Goal: Find specific page/section: Find specific page/section

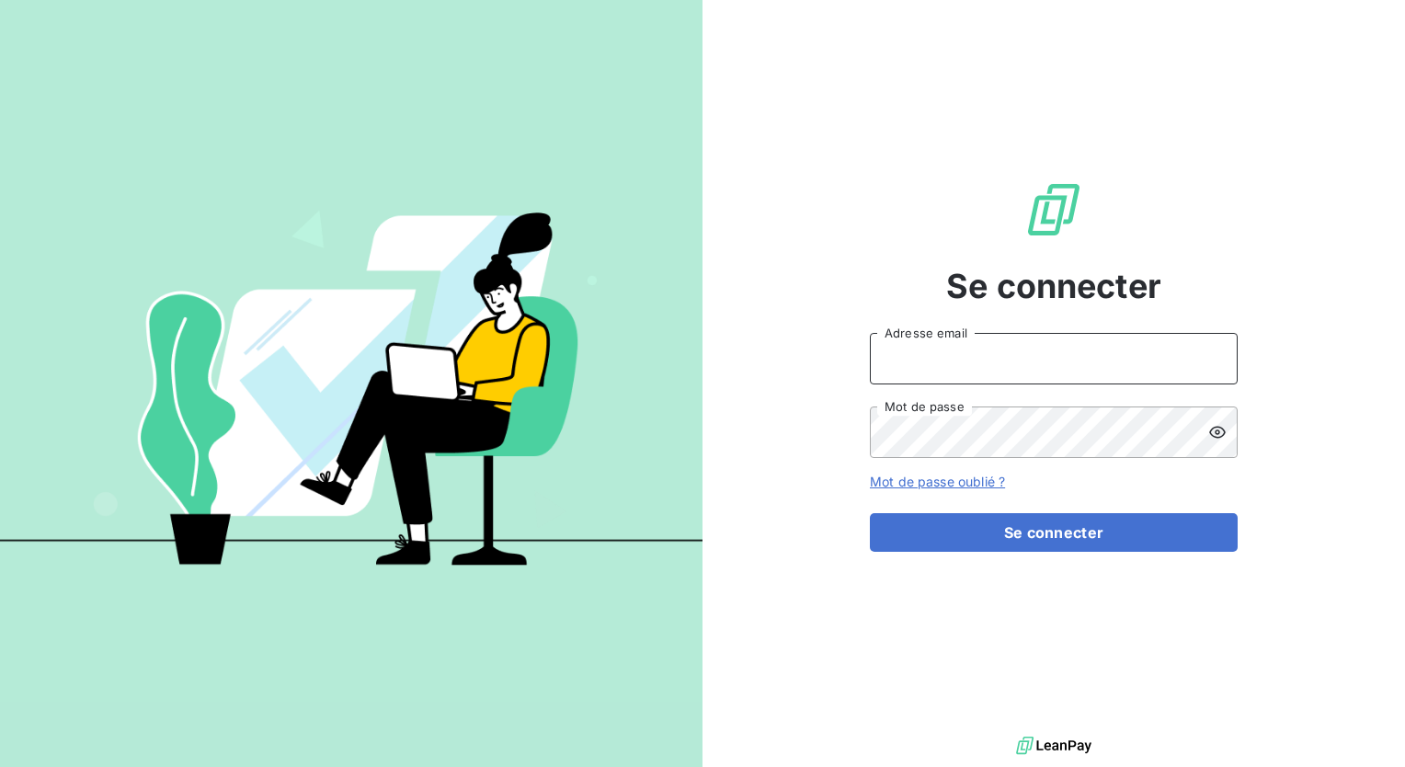
type input "k.oravec@geoxium.fr"
click at [977, 347] on input "k.oravec@geoxium.fr" at bounding box center [1054, 358] width 368 height 51
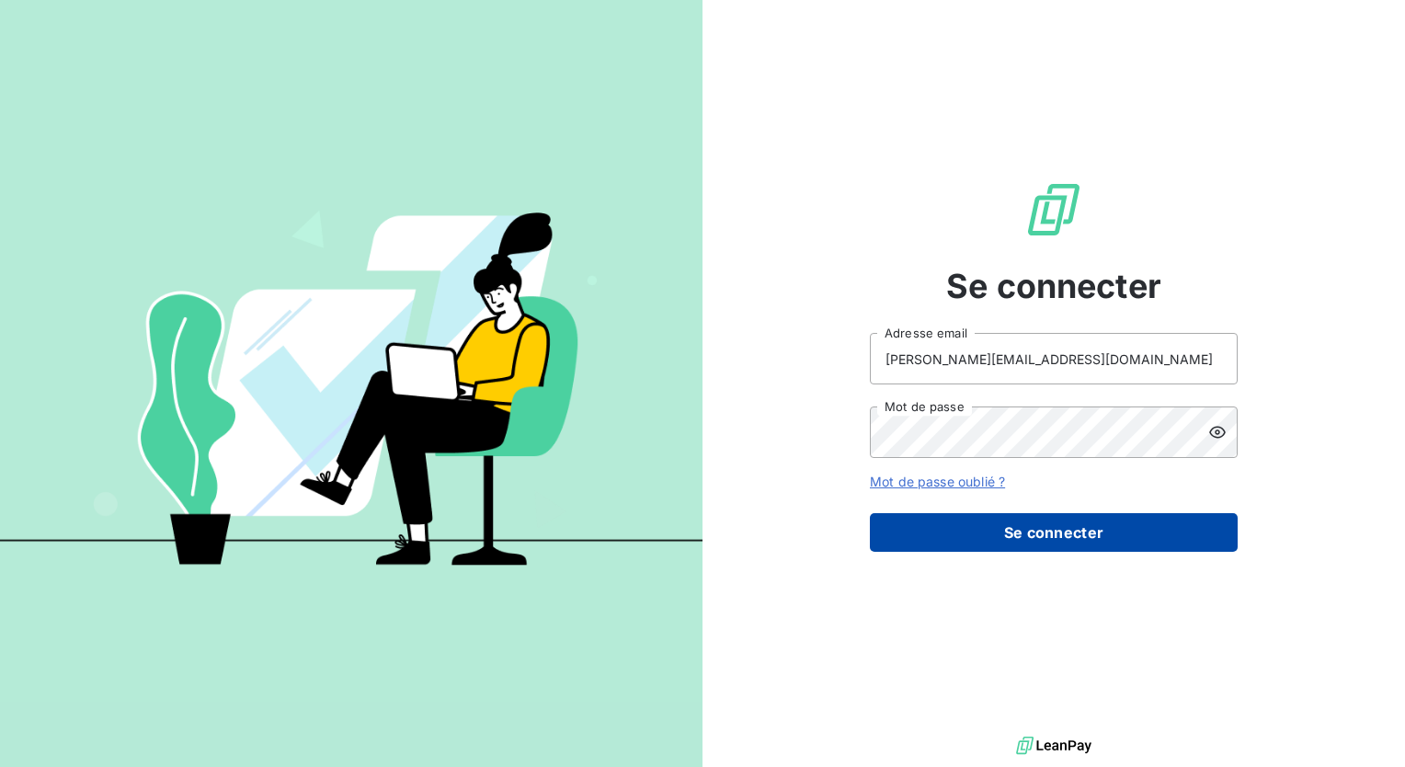
click at [998, 525] on button "Se connecter" at bounding box center [1054, 532] width 368 height 39
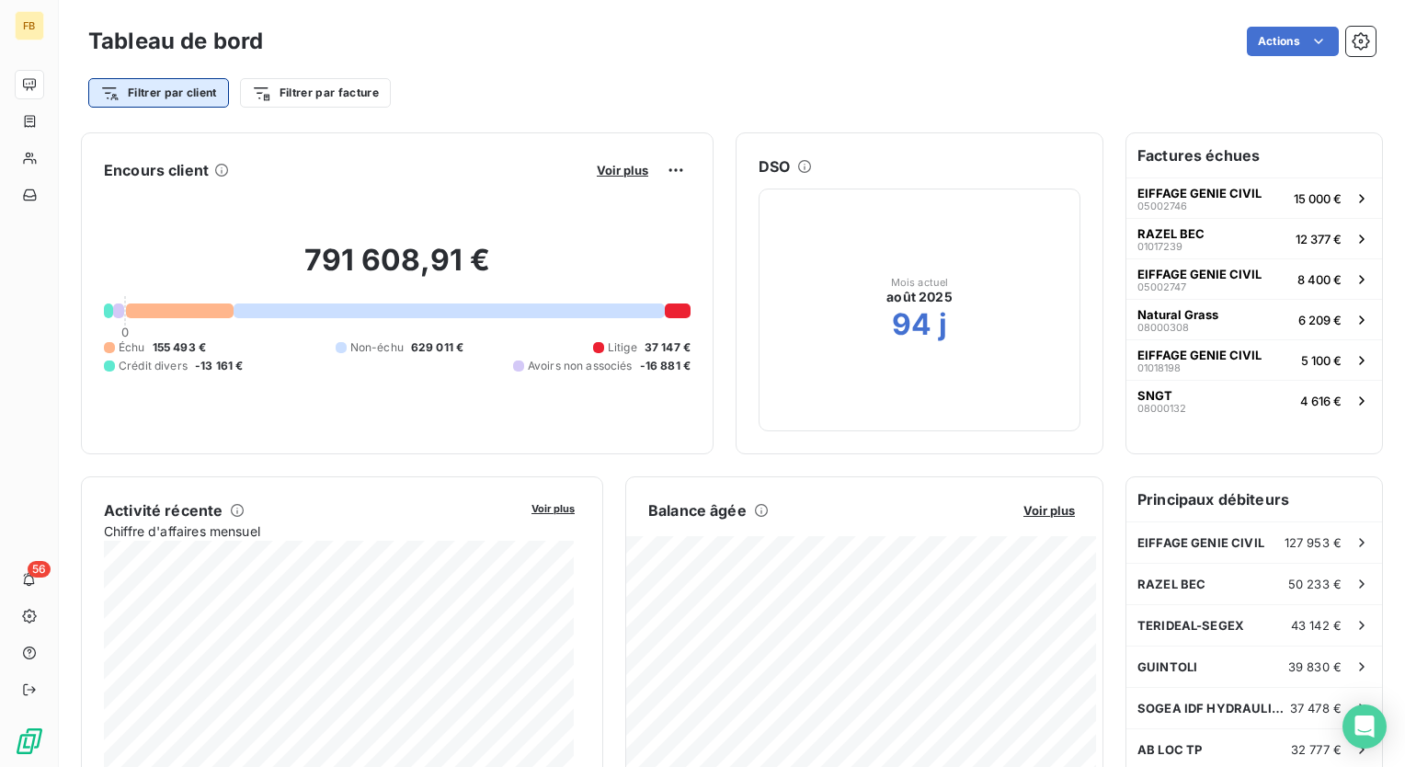
click at [181, 98] on html "FB 56 Tableau de bord Actions Filtrer par client Filtrer par facture Encours cl…" at bounding box center [702, 383] width 1405 height 767
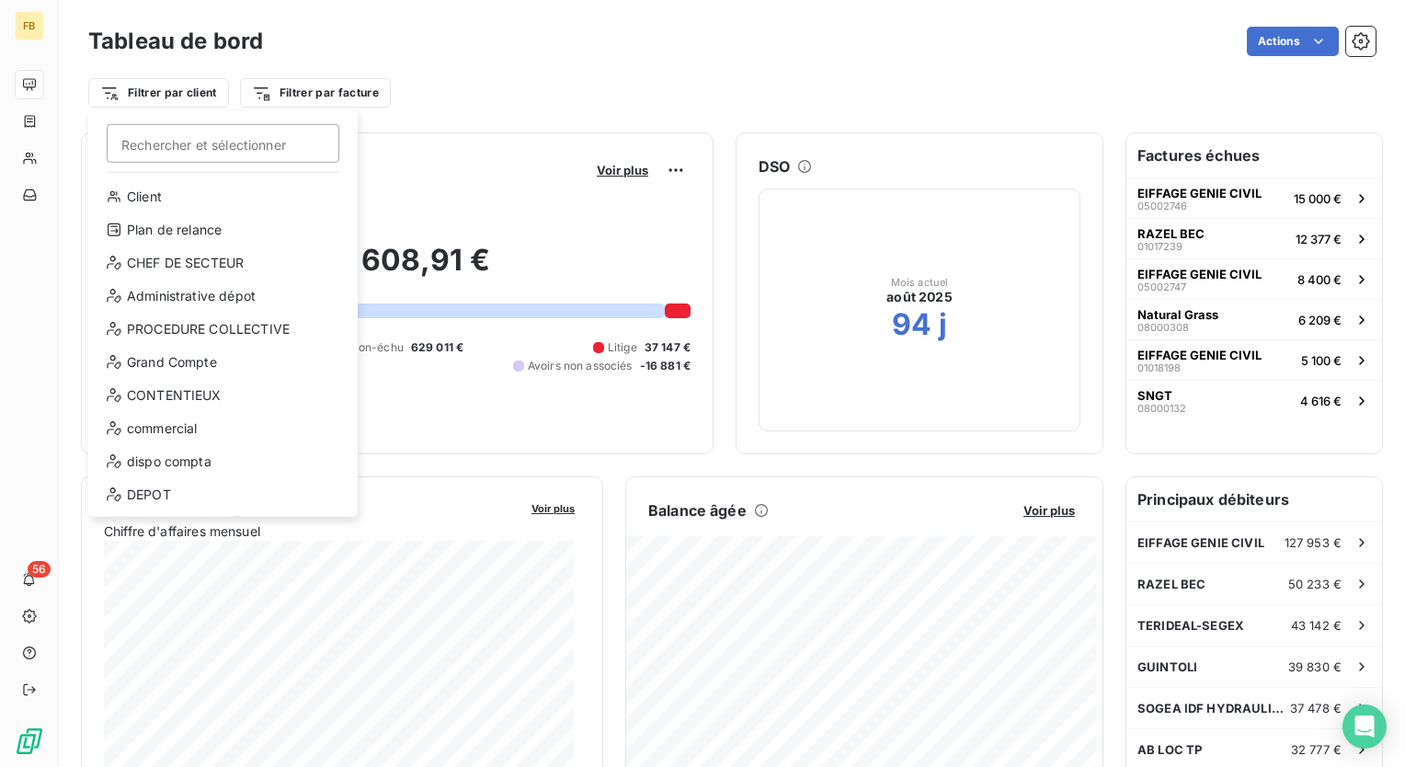
click at [146, 444] on div "Client Plan de relance CHEF DE SECTEUR Administrative dépot PROCEDURE COLLECTIV…" at bounding box center [223, 349] width 255 height 335
click at [146, 436] on div "commercial" at bounding box center [223, 428] width 255 height 29
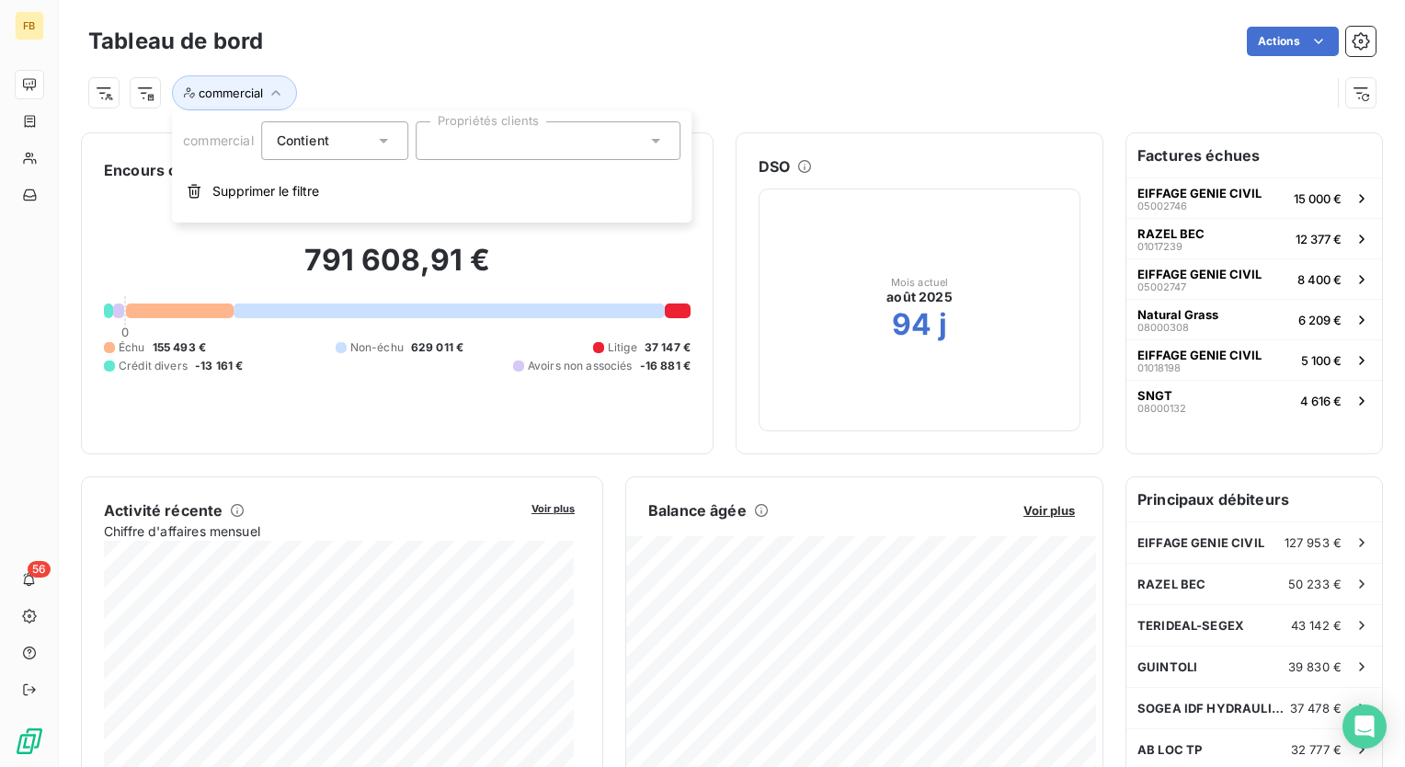
click at [385, 143] on icon at bounding box center [383, 140] width 18 height 18
click at [554, 145] on div at bounding box center [548, 140] width 265 height 39
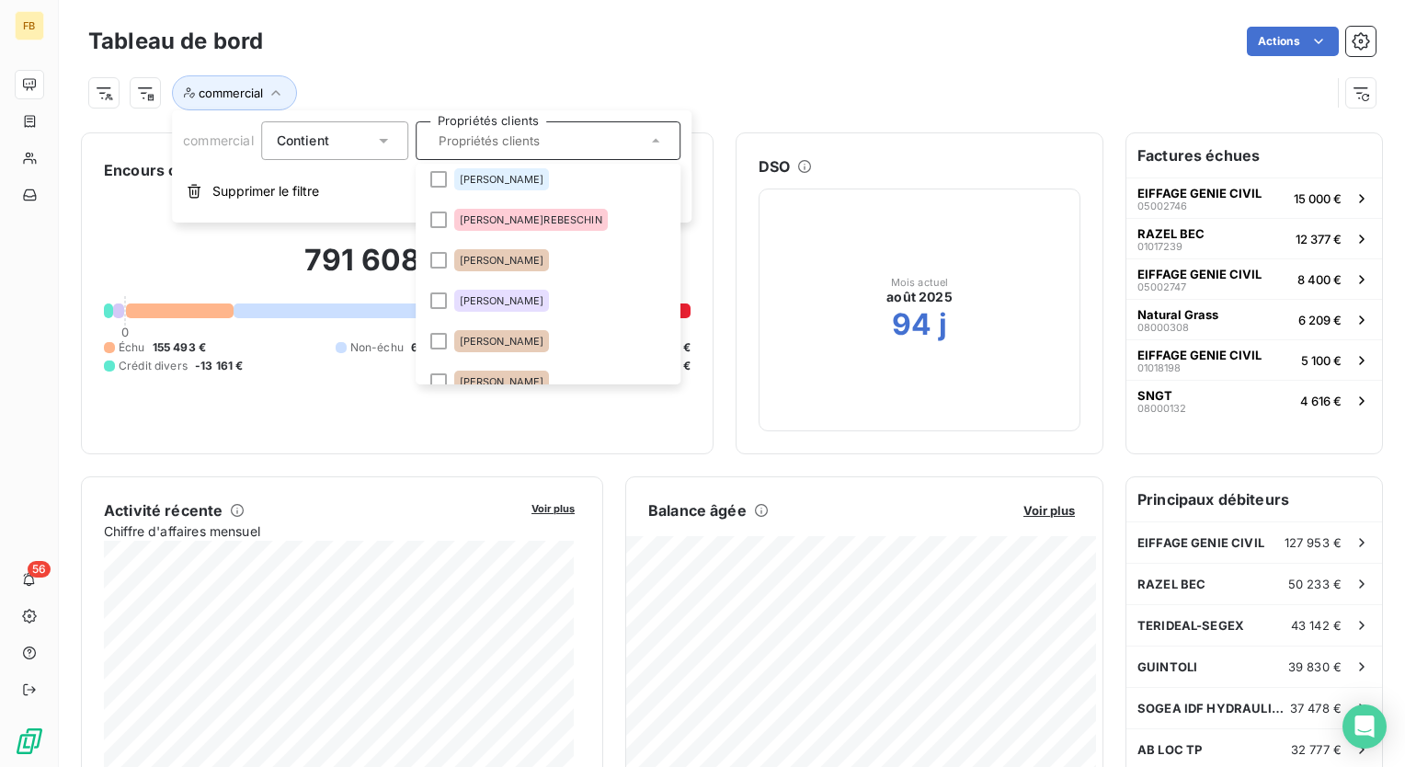
scroll to position [644, 0]
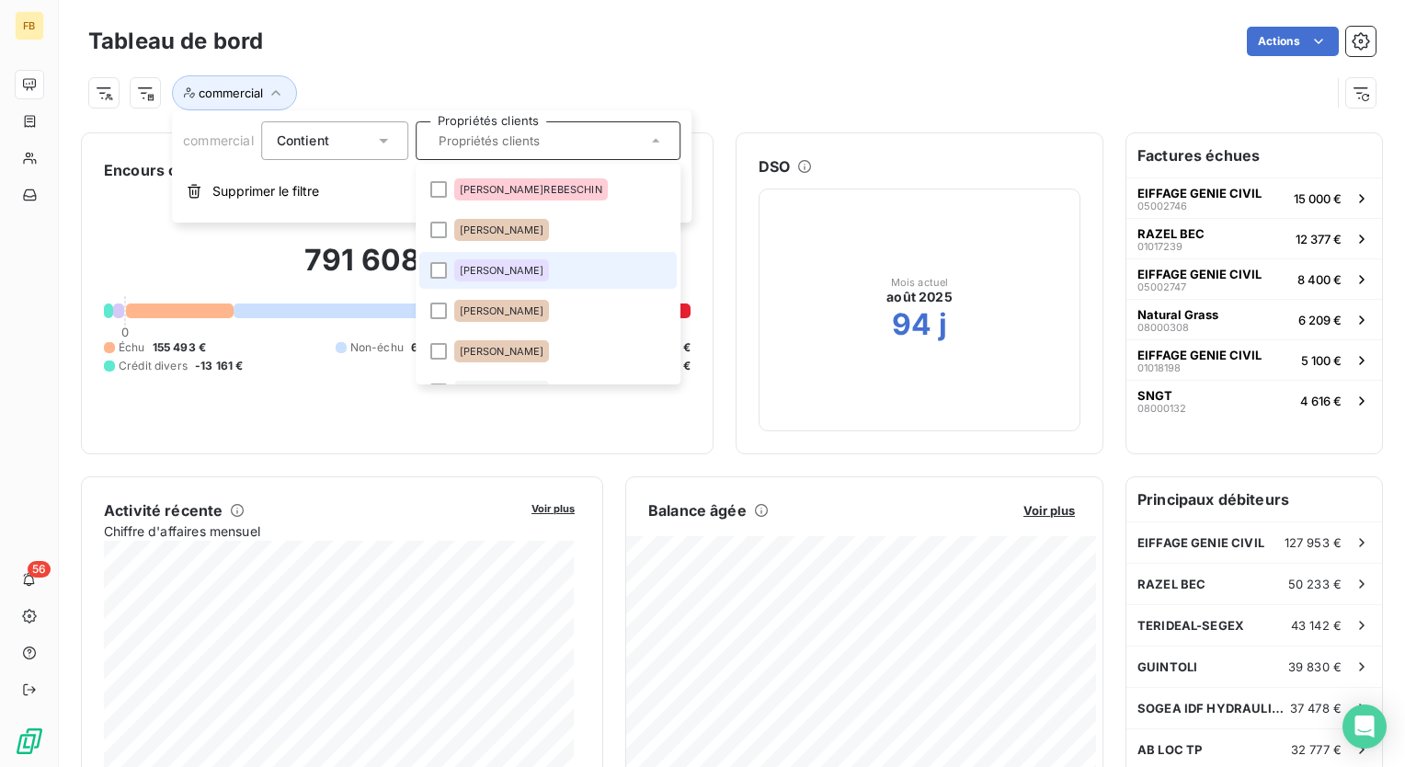
drag, startPoint x: 443, startPoint y: 263, endPoint x: 441, endPoint y: 252, distance: 11.2
click at [442, 263] on div at bounding box center [438, 270] width 17 height 17
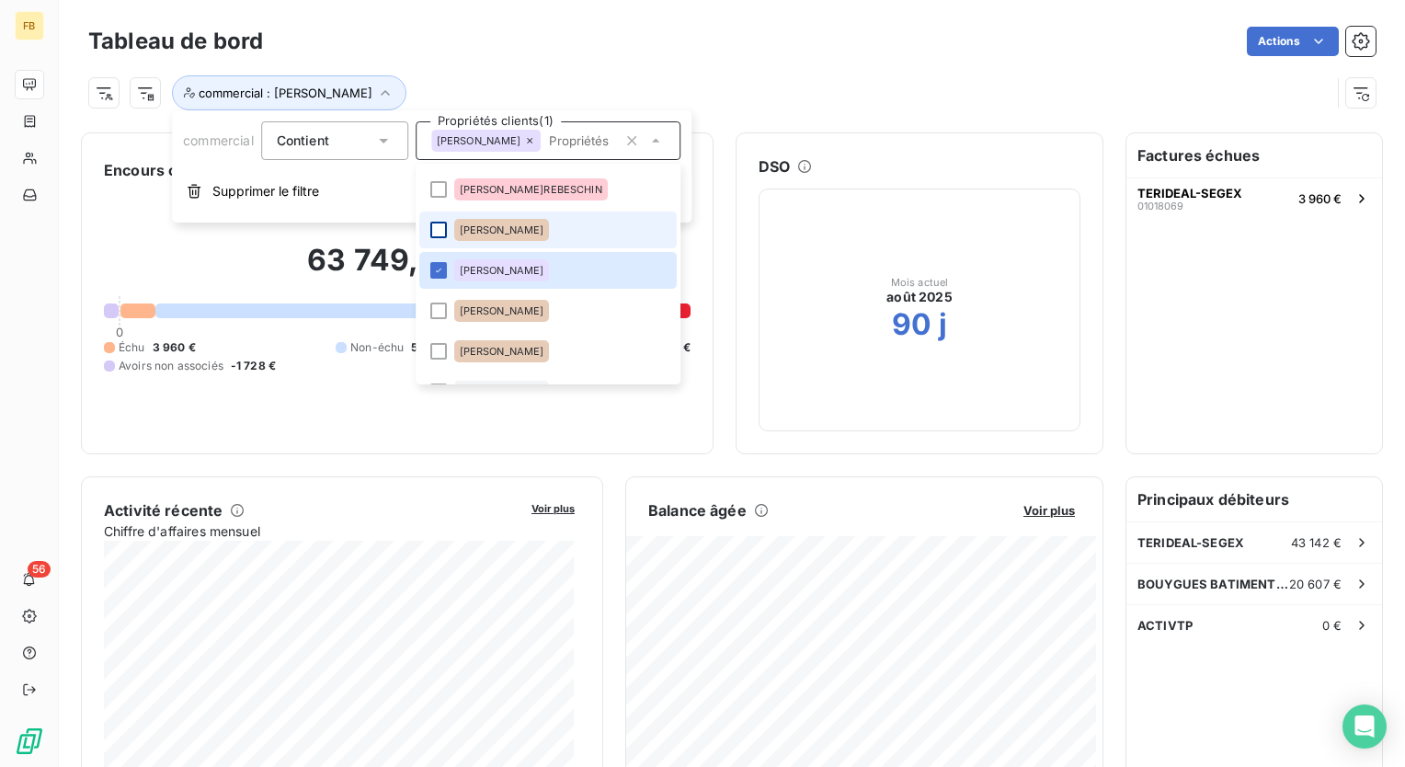
click at [441, 234] on div at bounding box center [438, 230] width 17 height 17
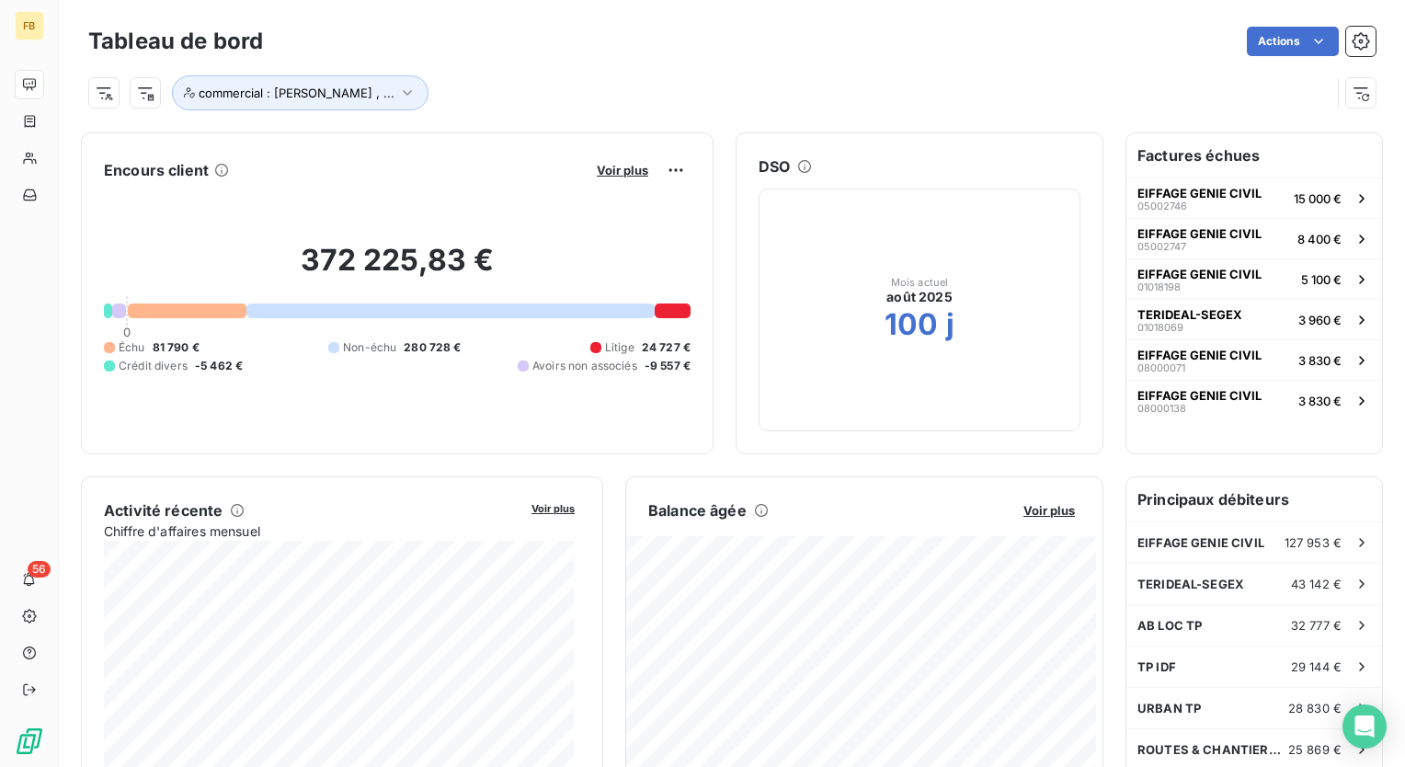
click at [303, 389] on div "372 225,83 € 0 Échu 81 790 € Non-échu 280 728 € Litige 24 727 € Crédit divers -…" at bounding box center [397, 308] width 587 height 246
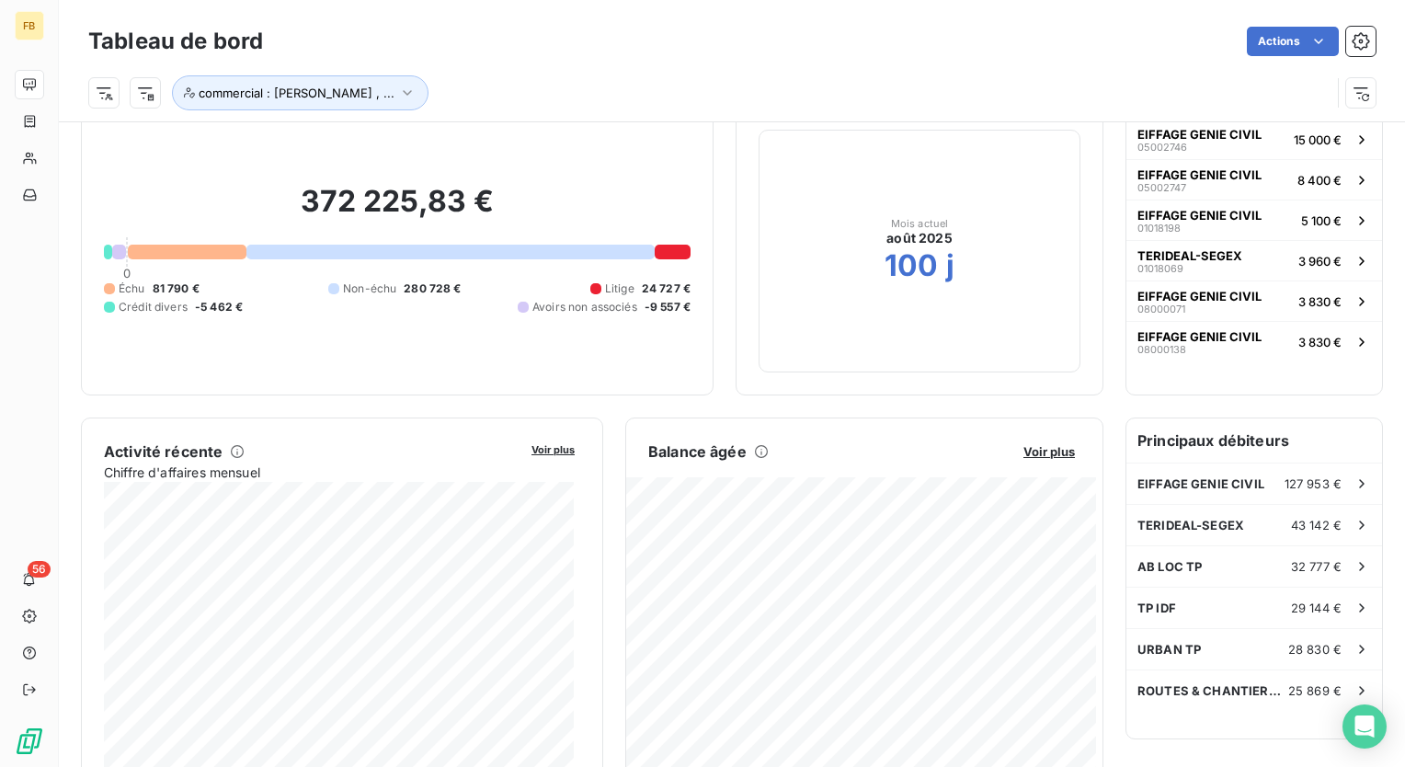
scroll to position [0, 0]
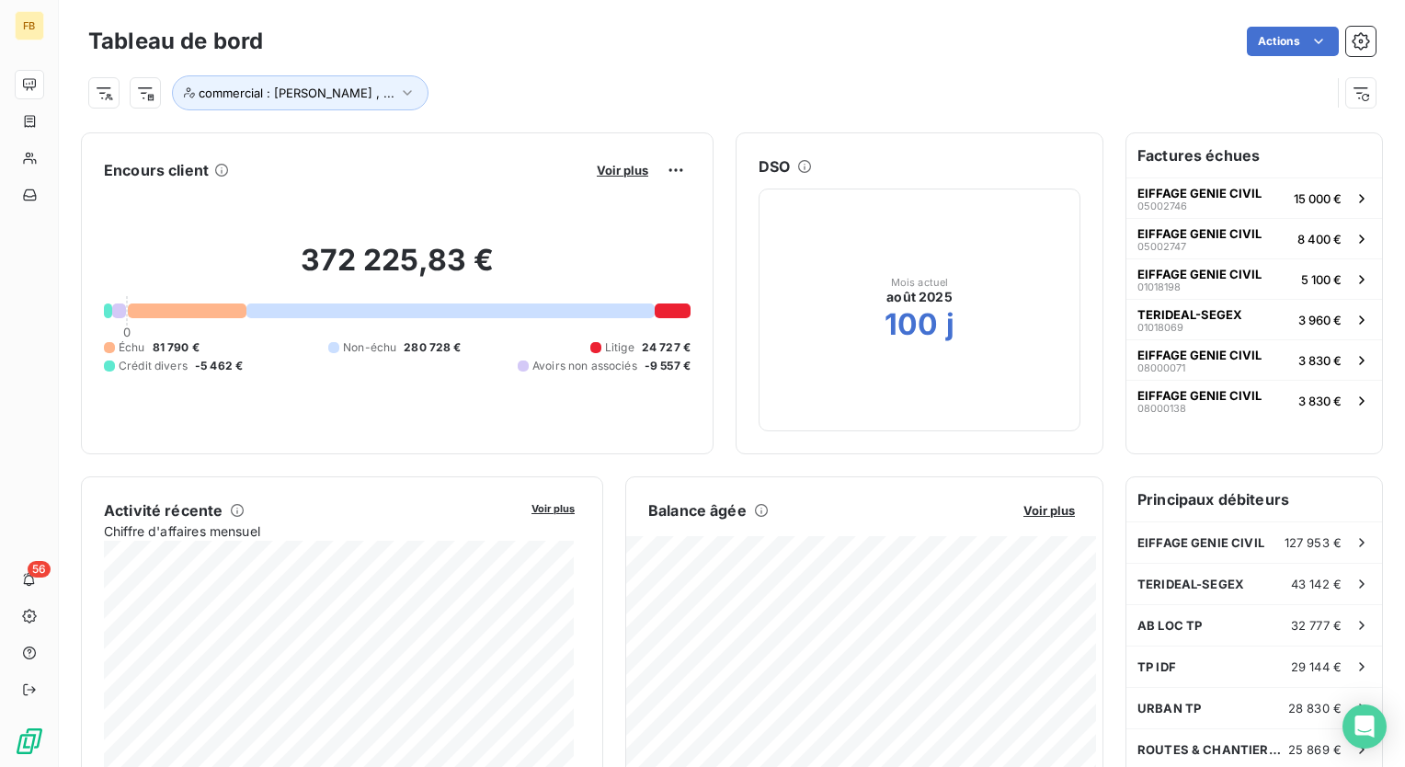
click at [217, 166] on icon at bounding box center [221, 170] width 15 height 15
click at [601, 173] on span "Voir plus" at bounding box center [622, 170] width 51 height 15
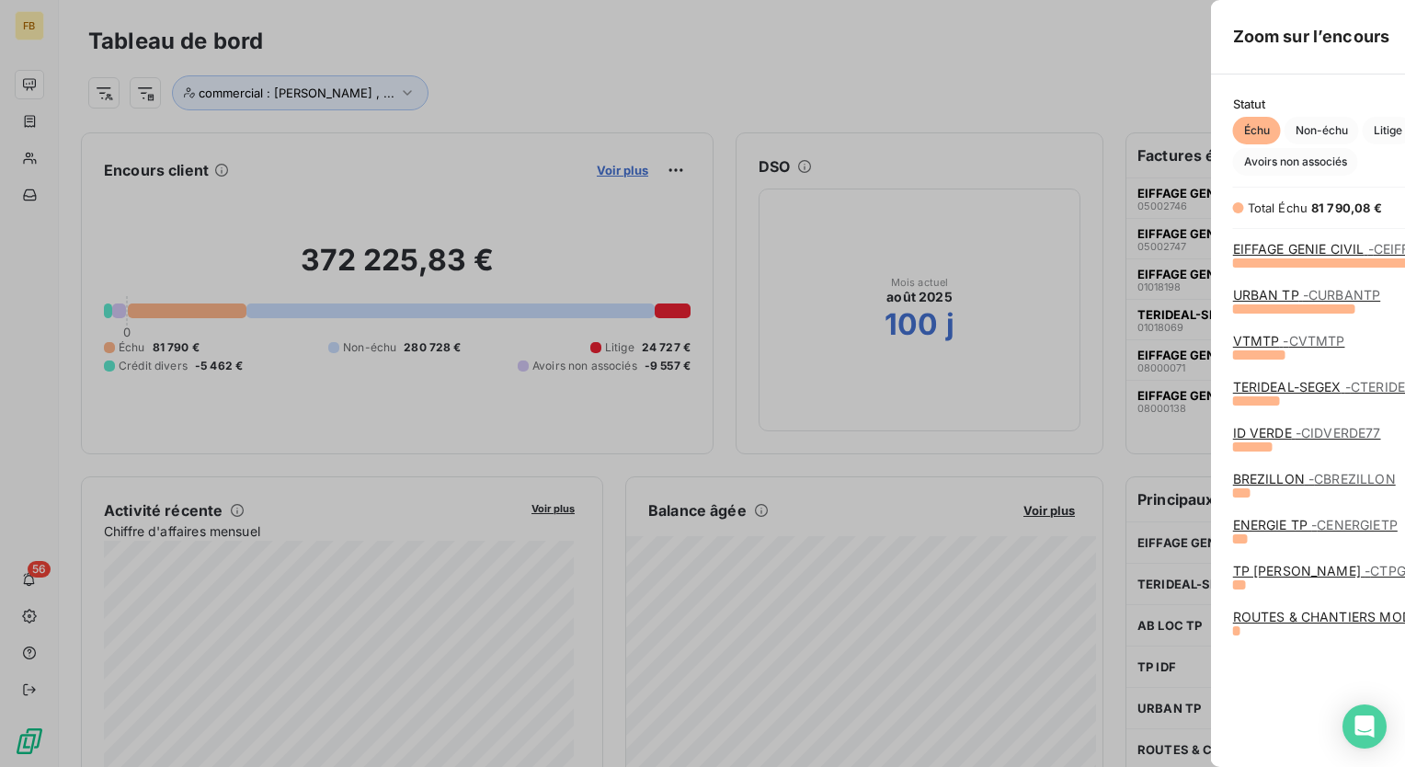
scroll to position [15, 15]
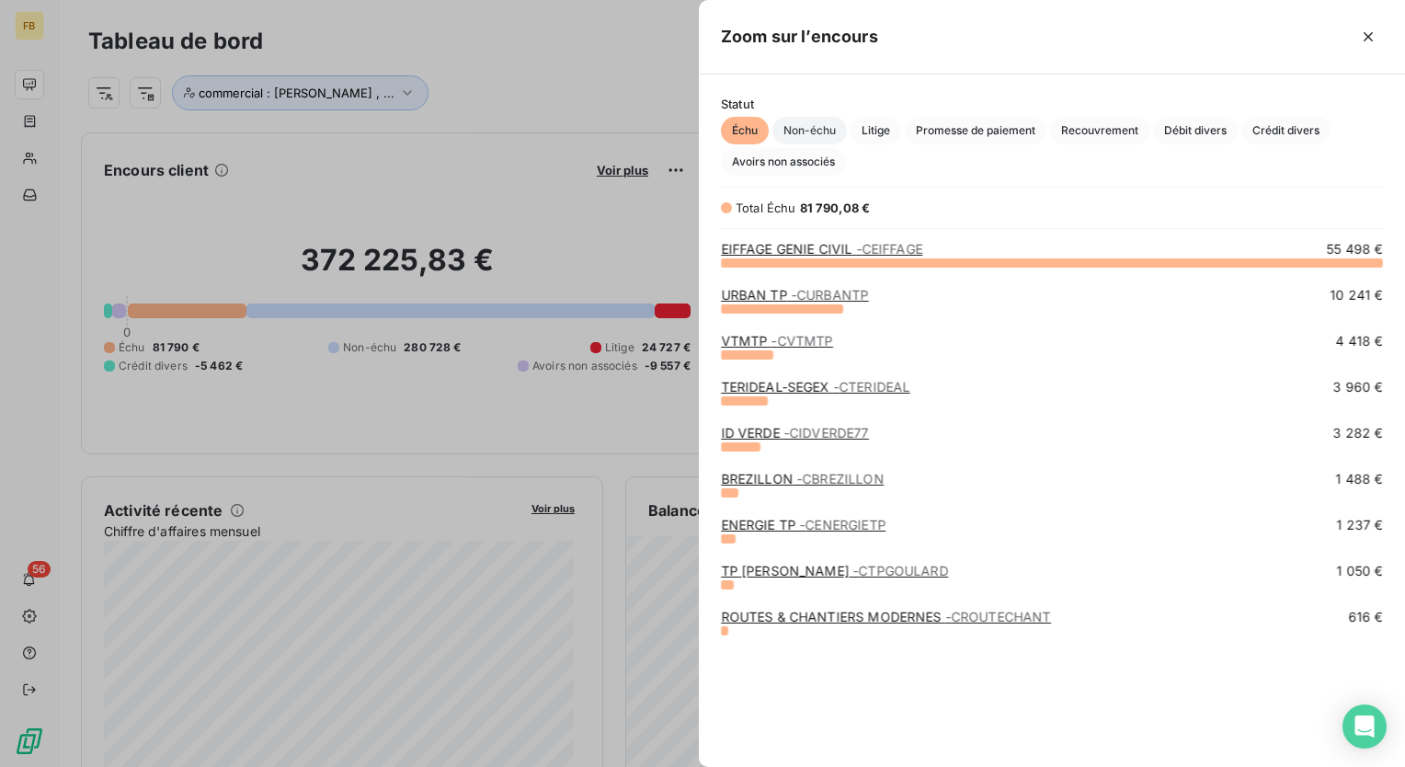
click at [811, 137] on span "Non-échu" at bounding box center [809, 131] width 74 height 28
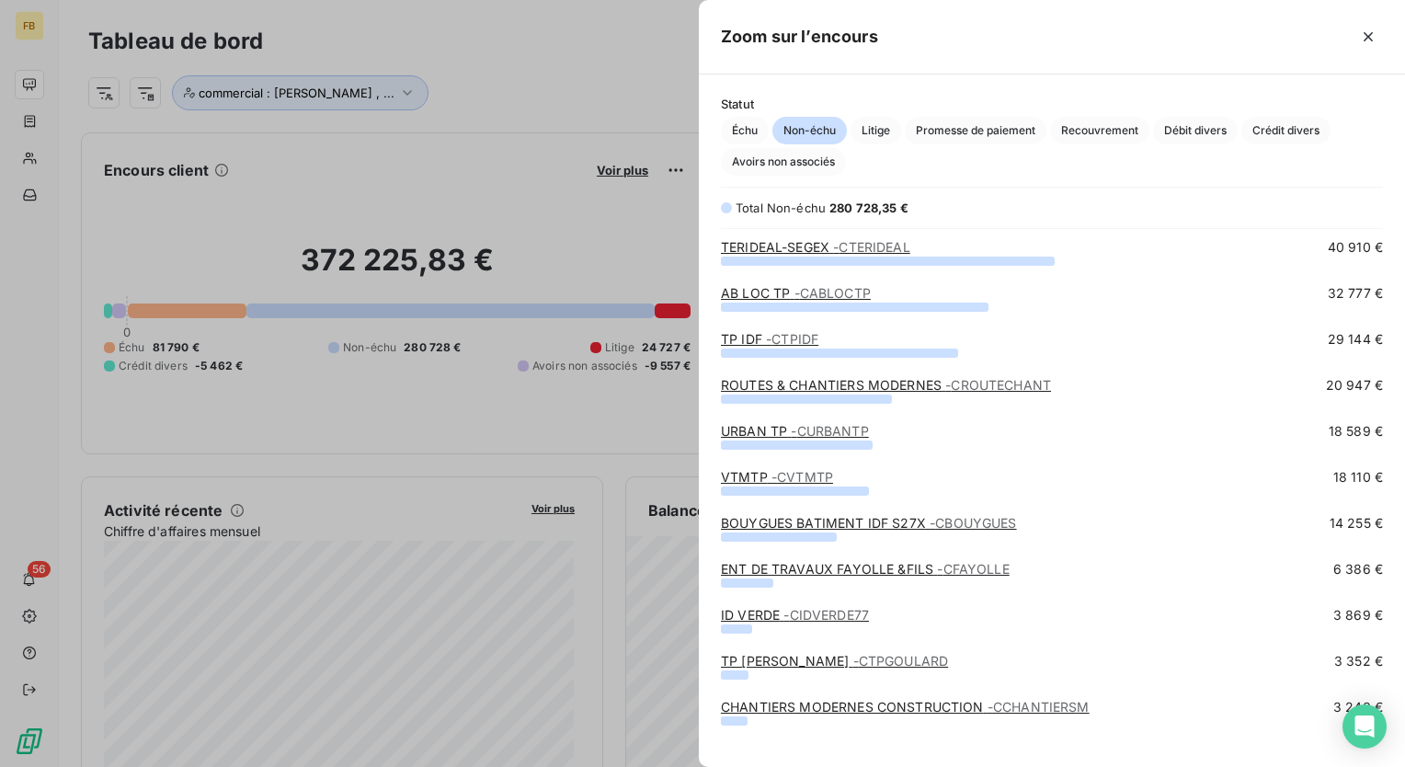
scroll to position [0, 0]
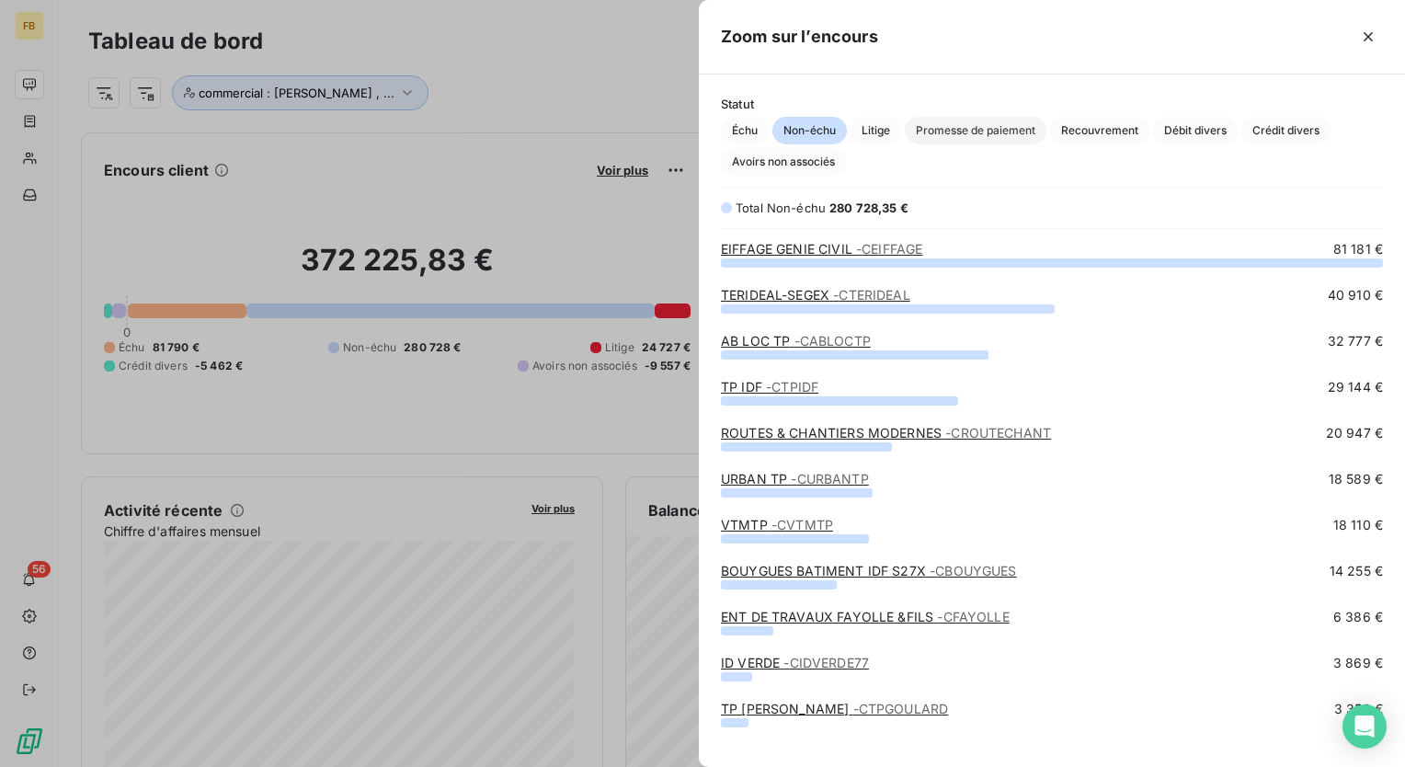
click at [951, 131] on span "Promesse de paiement" at bounding box center [976, 131] width 142 height 28
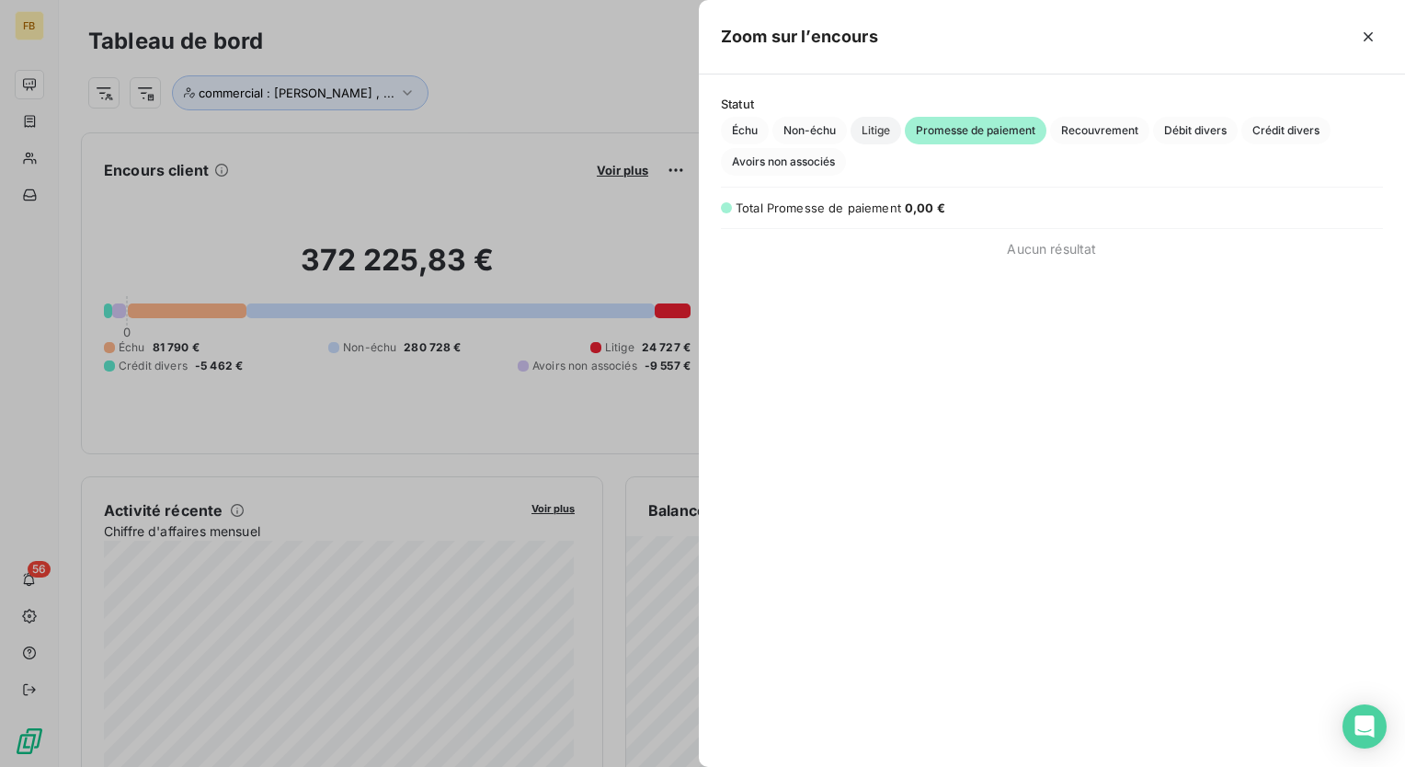
click at [881, 131] on span "Litige" at bounding box center [876, 131] width 51 height 28
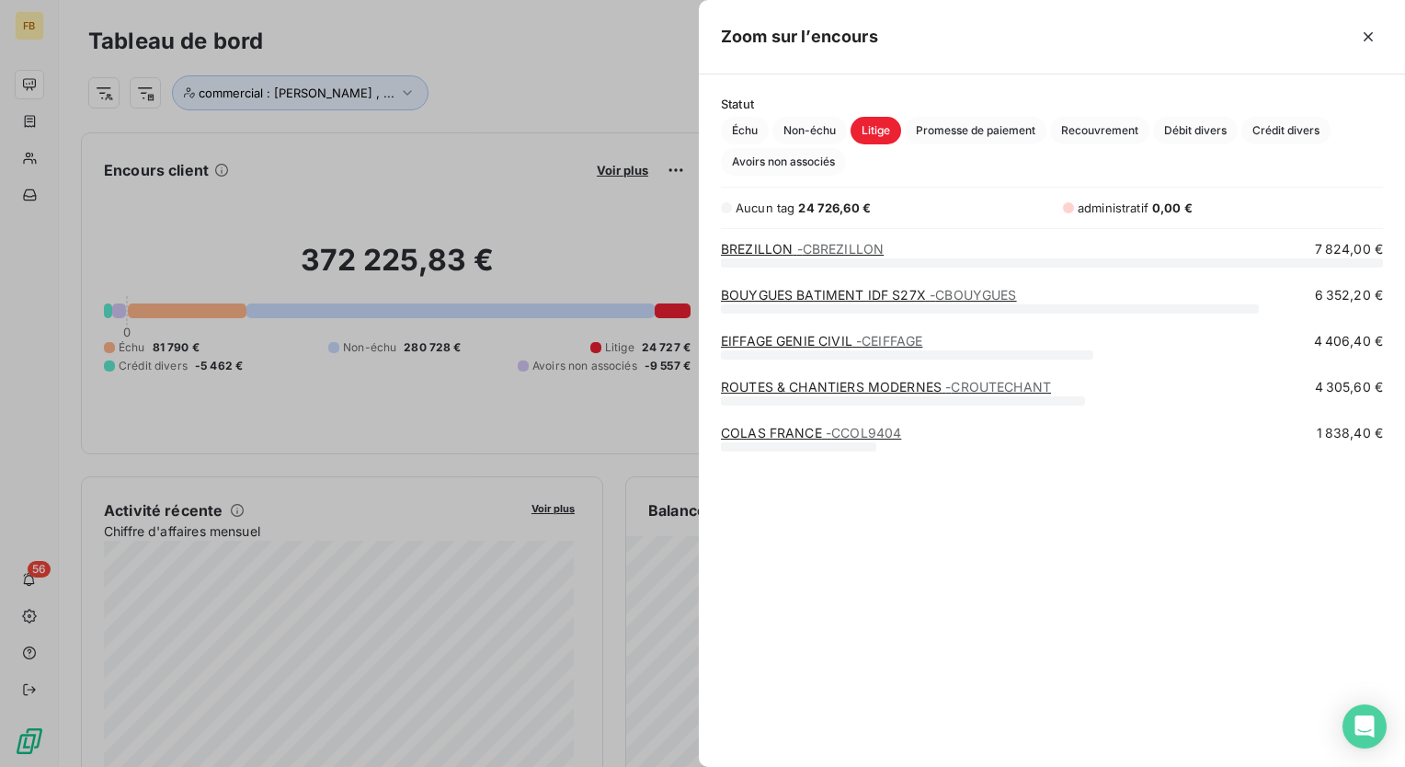
scroll to position [491, 691]
click at [1099, 131] on span "Recouvrement" at bounding box center [1099, 131] width 99 height 28
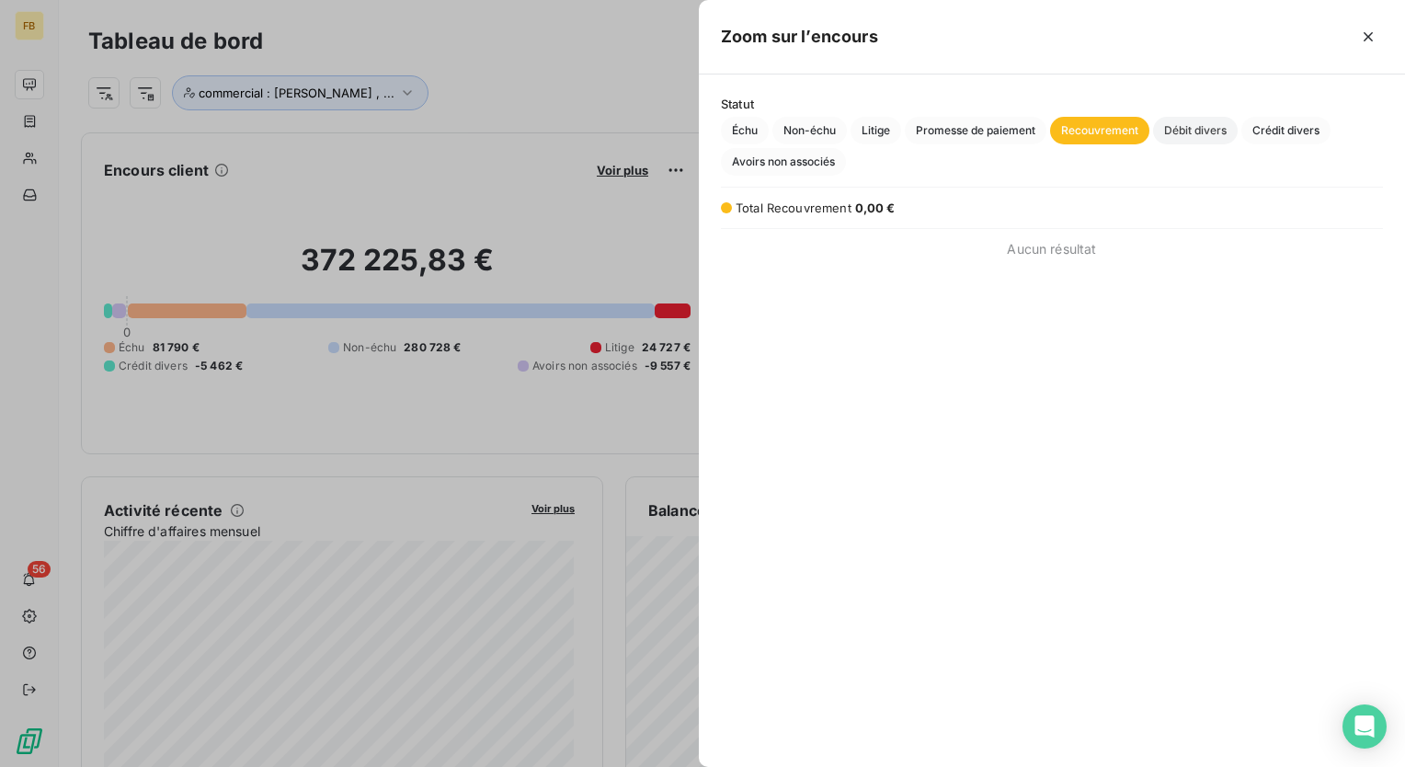
click at [1185, 139] on span "Débit divers" at bounding box center [1195, 131] width 85 height 28
click at [1262, 131] on span "Crédit divers" at bounding box center [1285, 131] width 89 height 28
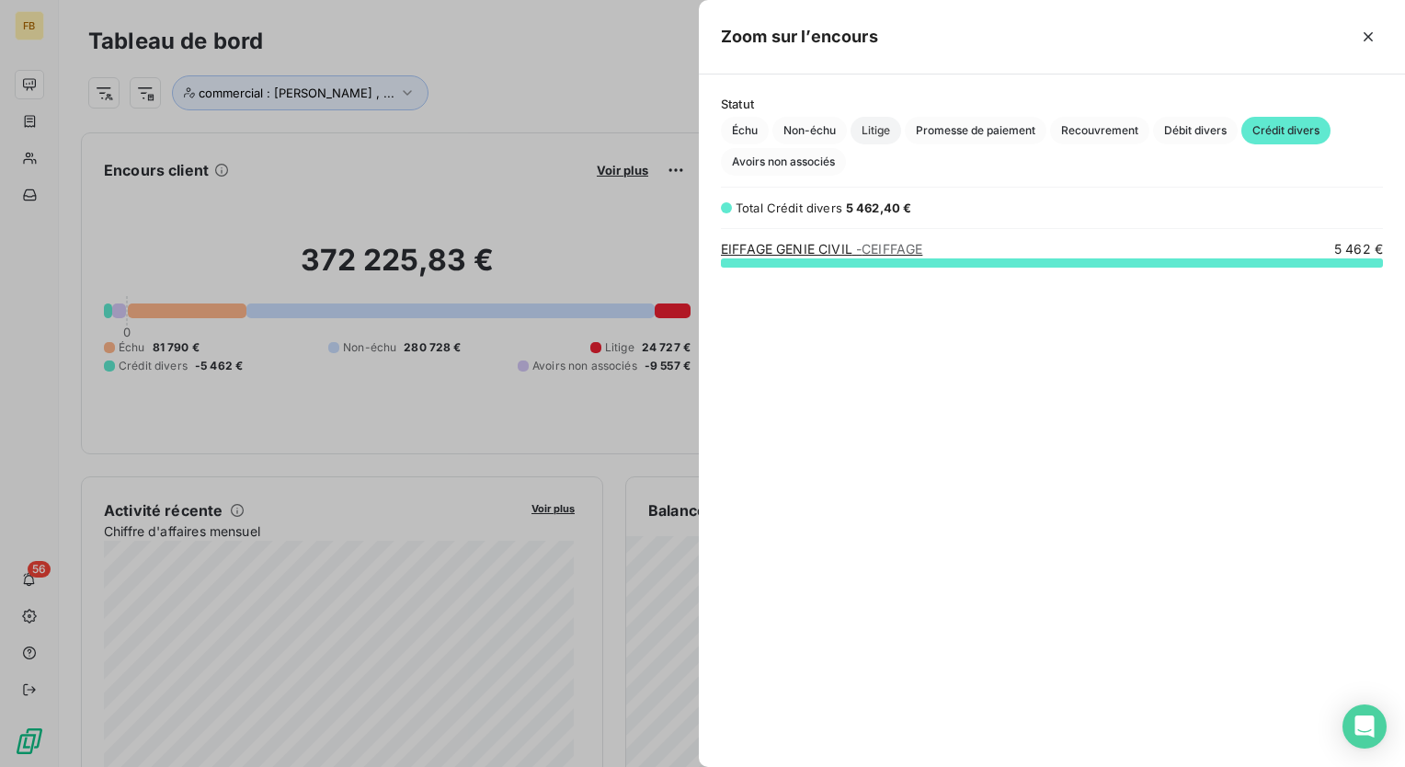
click at [884, 137] on span "Litige" at bounding box center [876, 131] width 51 height 28
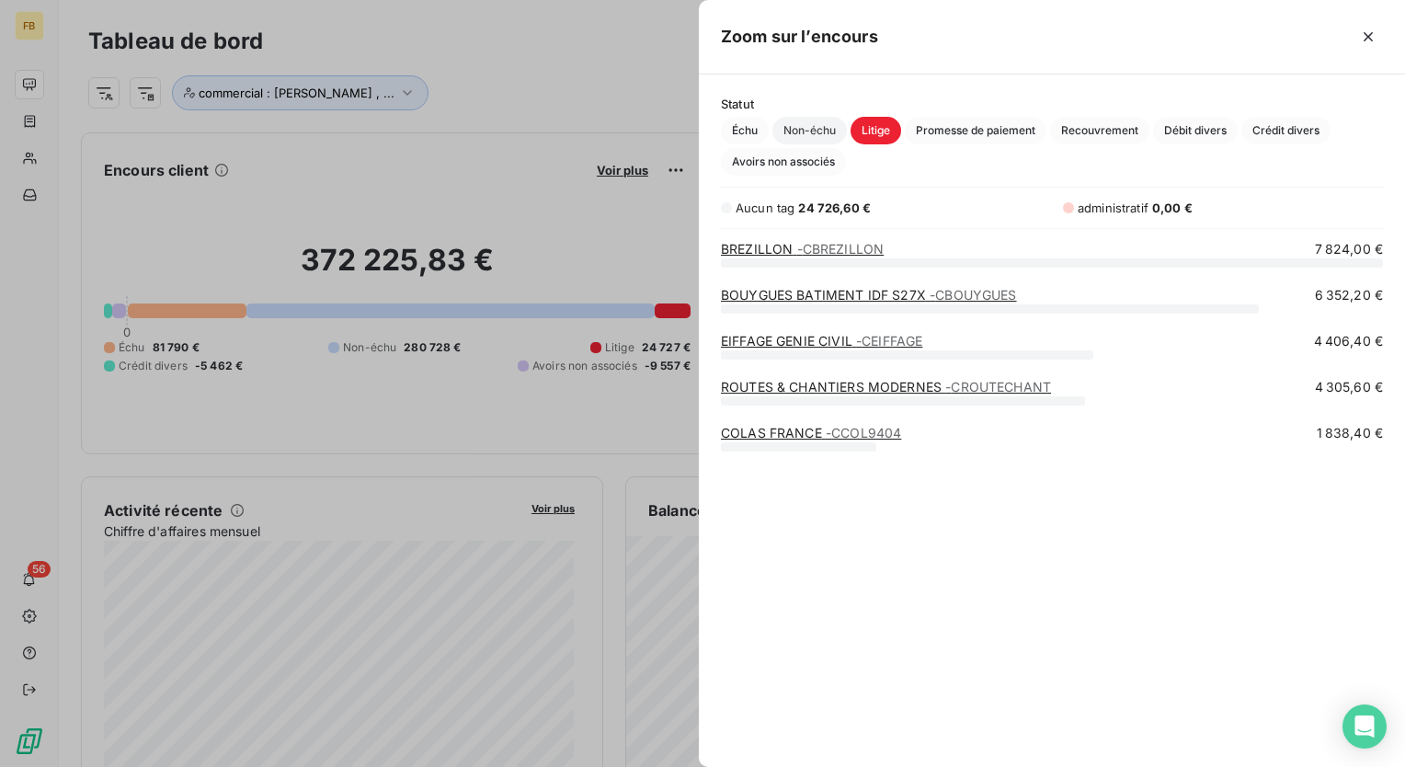
click at [832, 134] on span "Non-échu" at bounding box center [809, 131] width 74 height 28
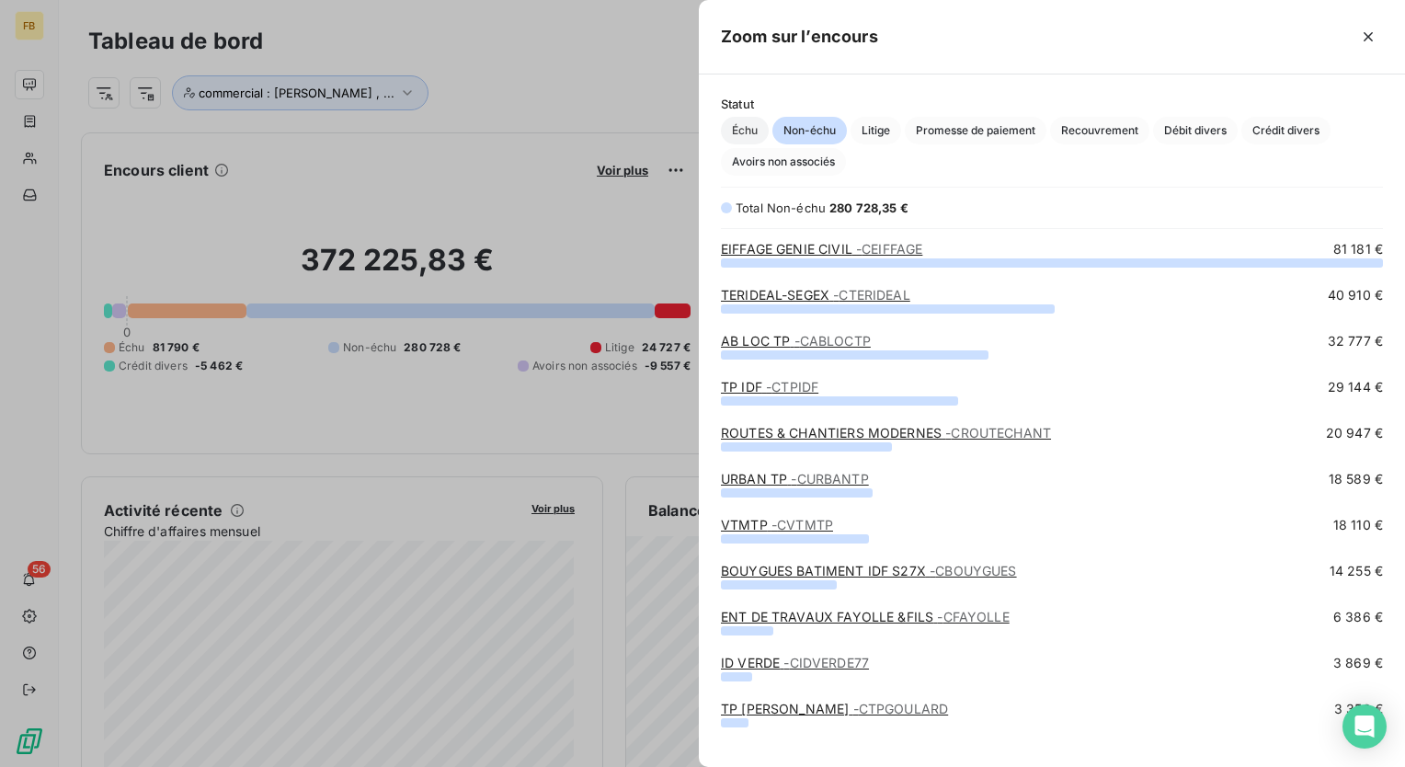
click at [748, 125] on span "Échu" at bounding box center [745, 131] width 48 height 28
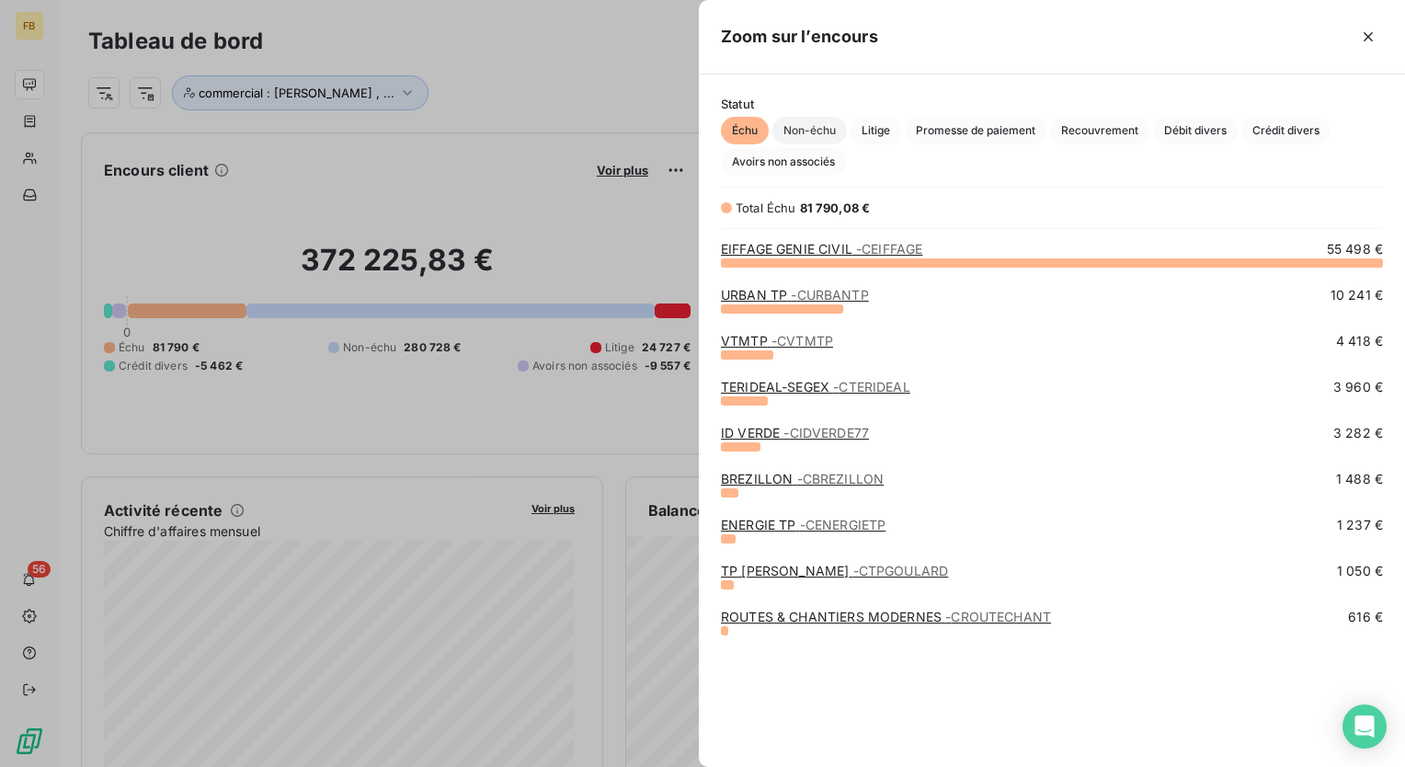
click at [816, 135] on span "Non-échu" at bounding box center [809, 131] width 74 height 28
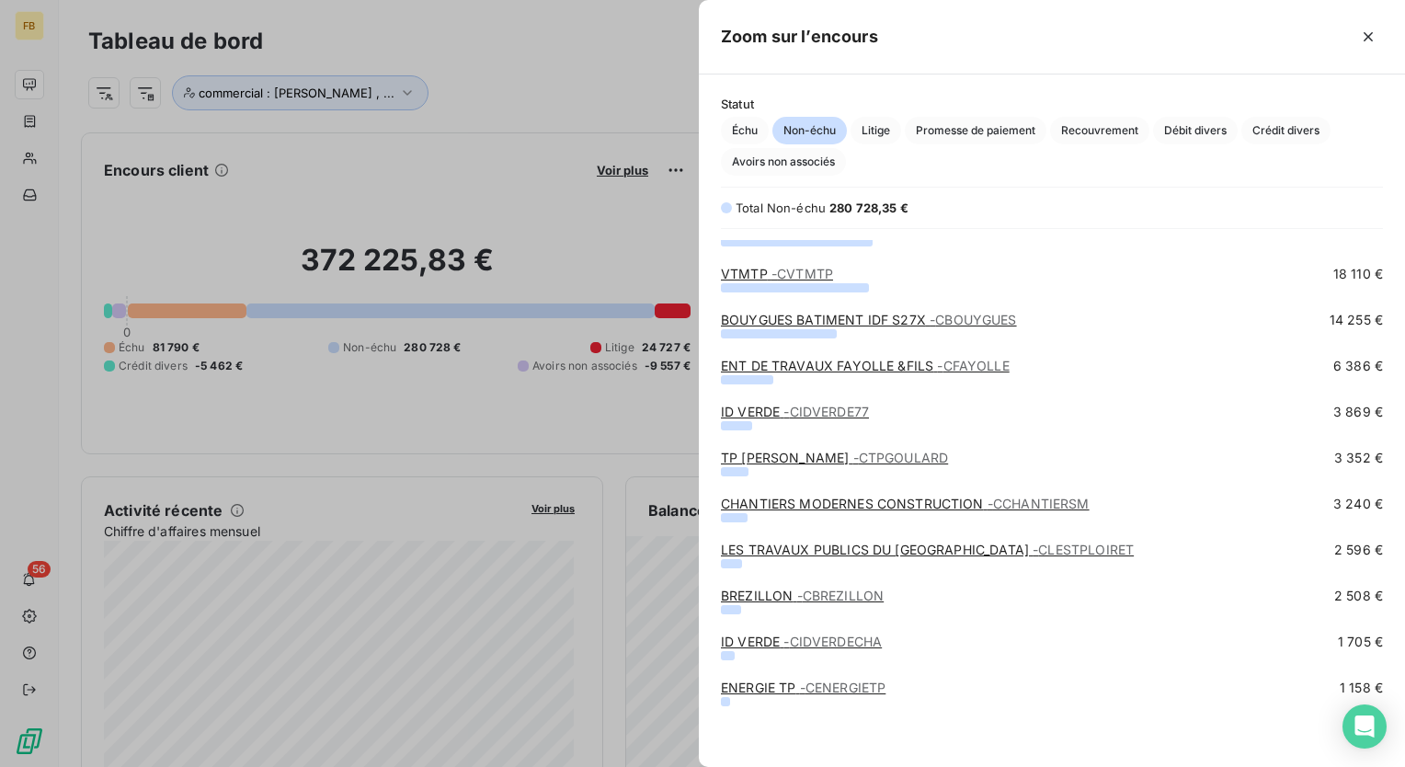
scroll to position [0, 0]
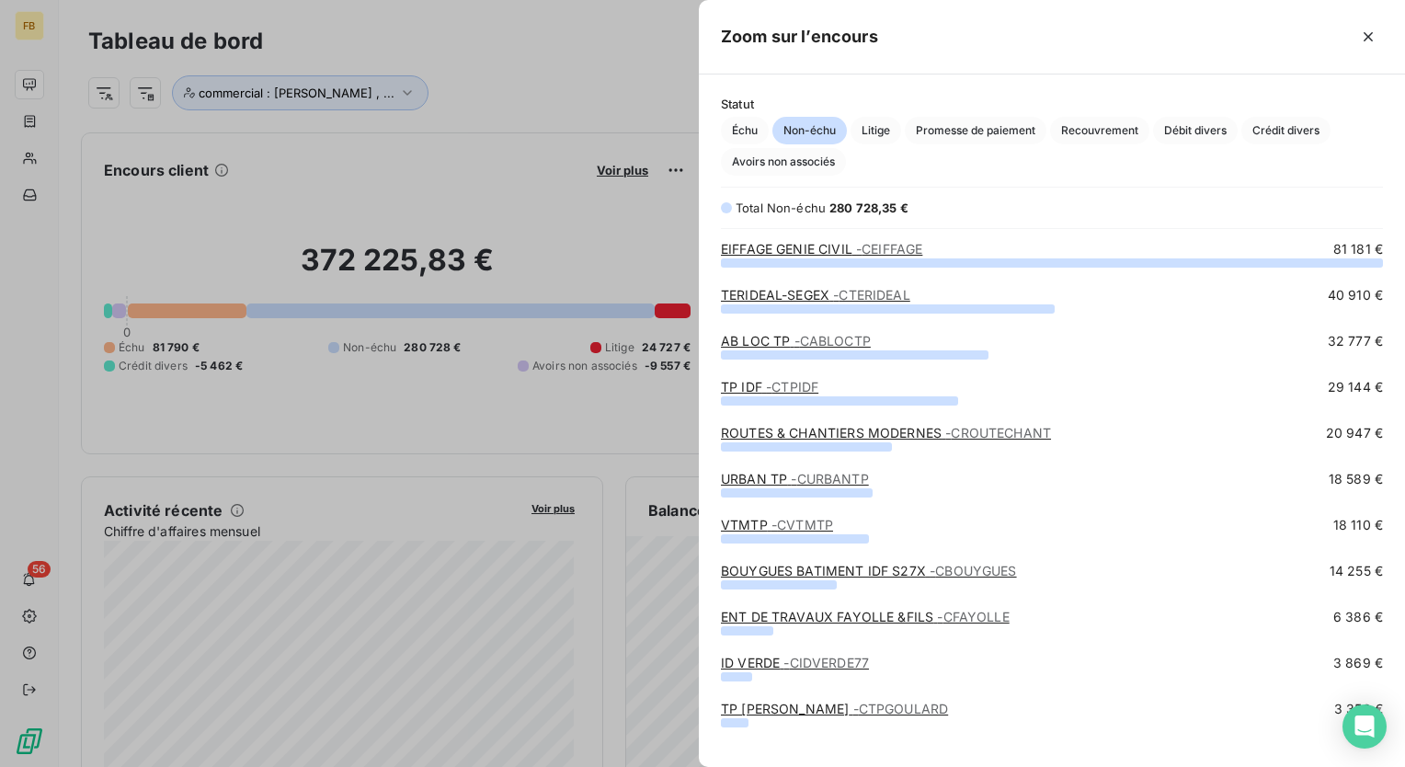
click at [548, 200] on div at bounding box center [702, 383] width 1405 height 767
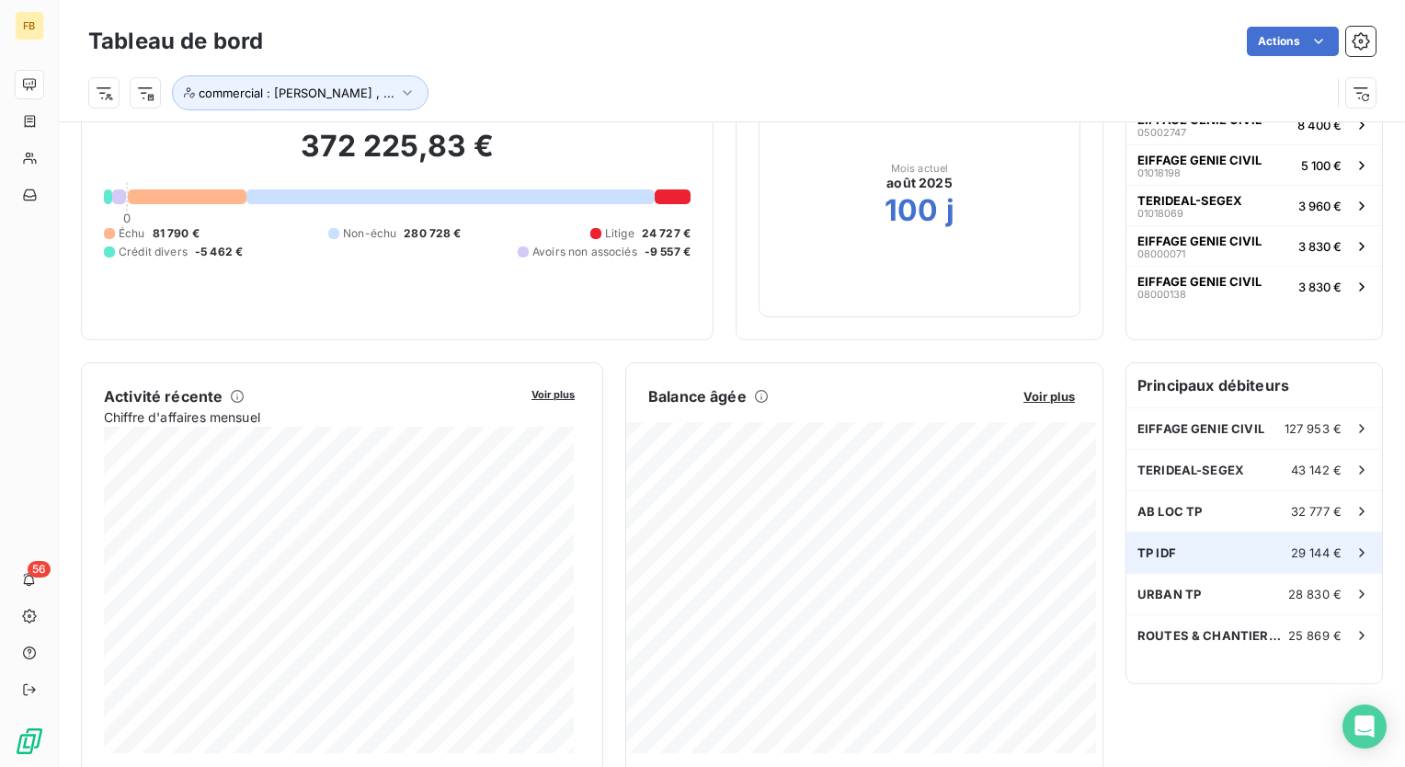
scroll to position [276, 0]
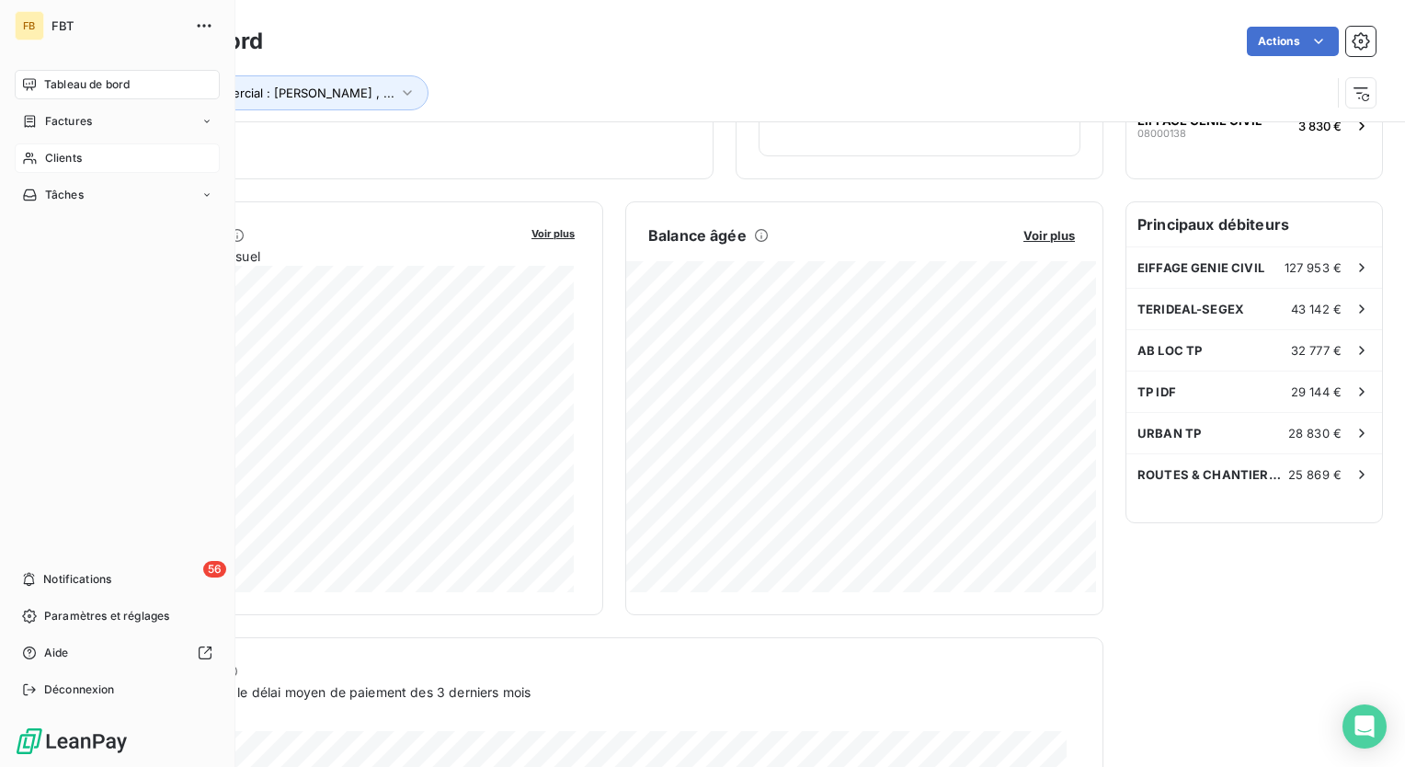
click at [74, 154] on span "Clients" at bounding box center [63, 158] width 37 height 17
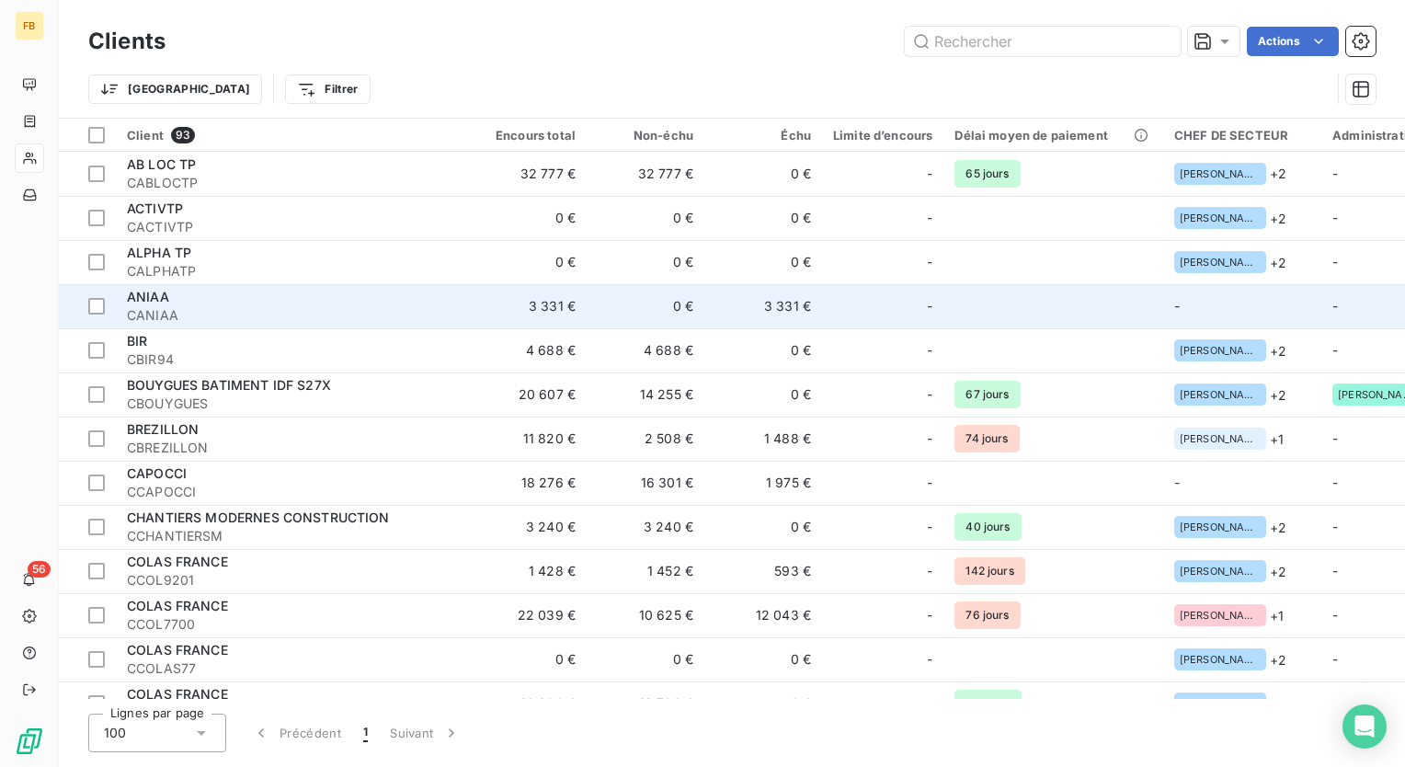
click at [175, 301] on div "ANIAA" at bounding box center [292, 297] width 331 height 18
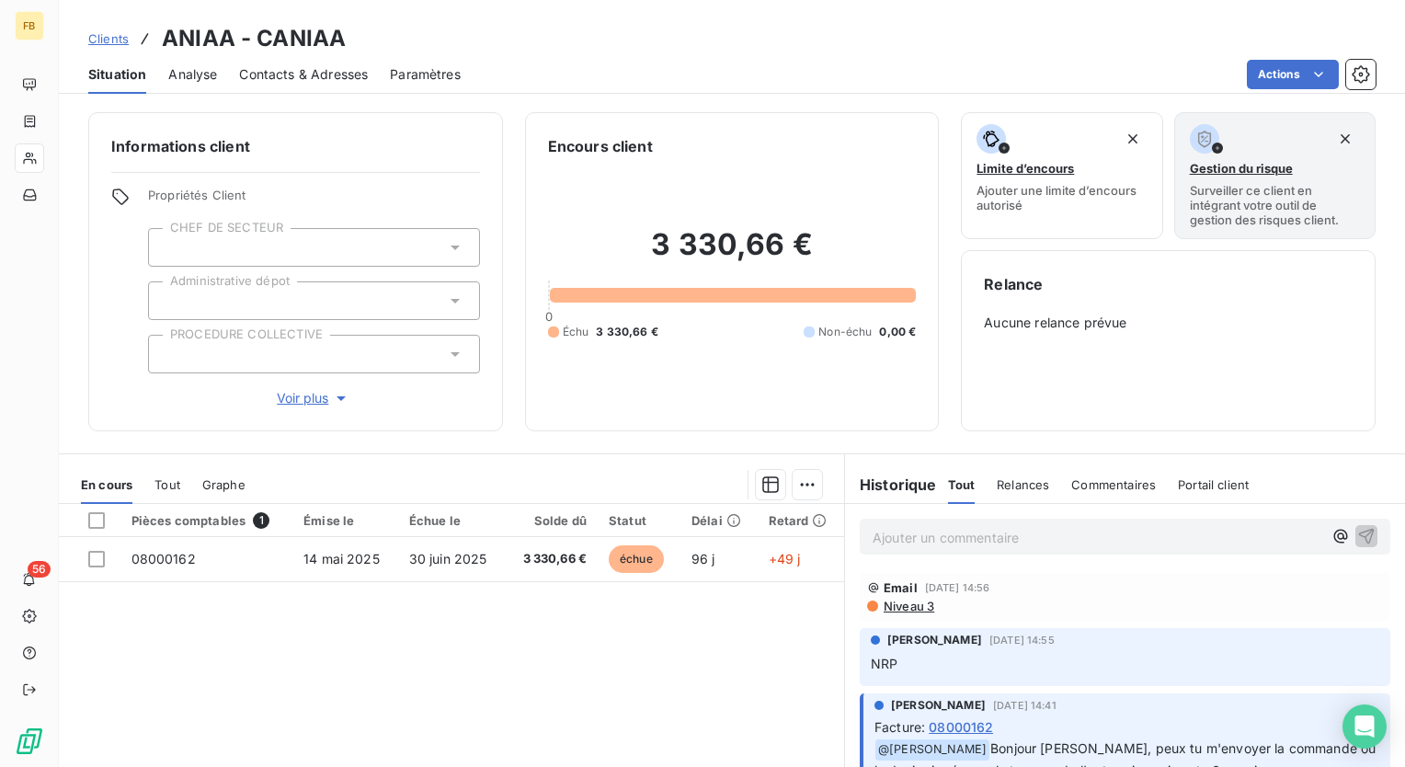
scroll to position [92, 0]
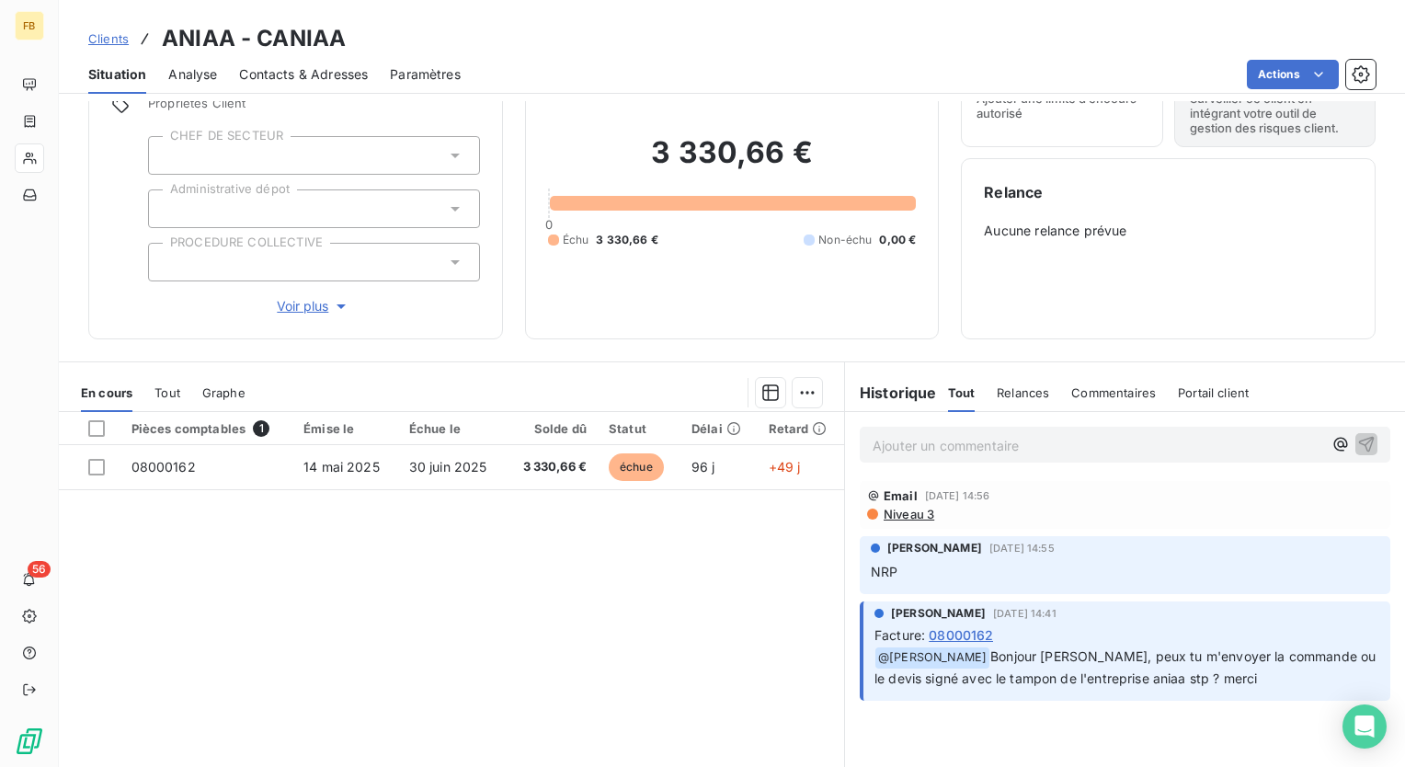
click at [898, 515] on span "Niveau 3" at bounding box center [908, 514] width 52 height 15
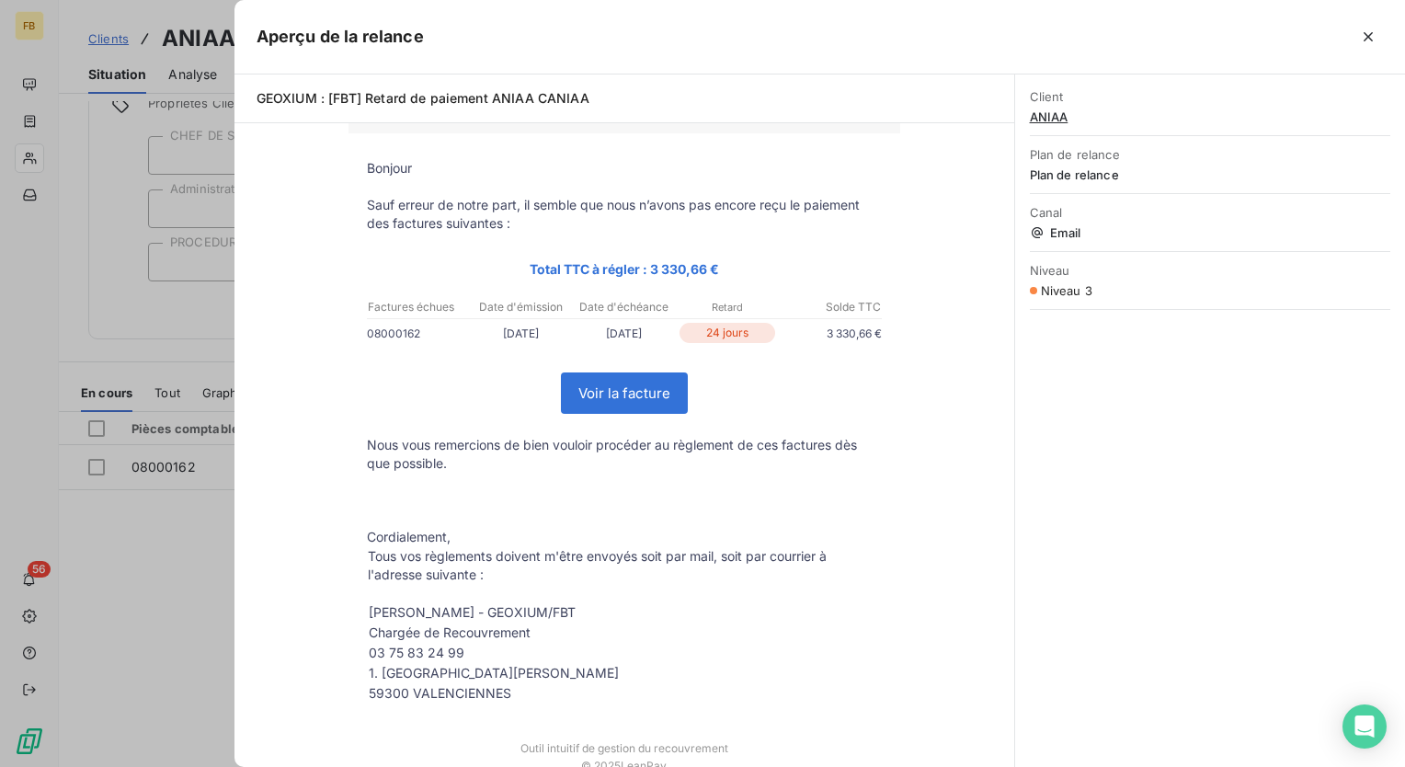
scroll to position [0, 0]
